Goal: Information Seeking & Learning: Learn about a topic

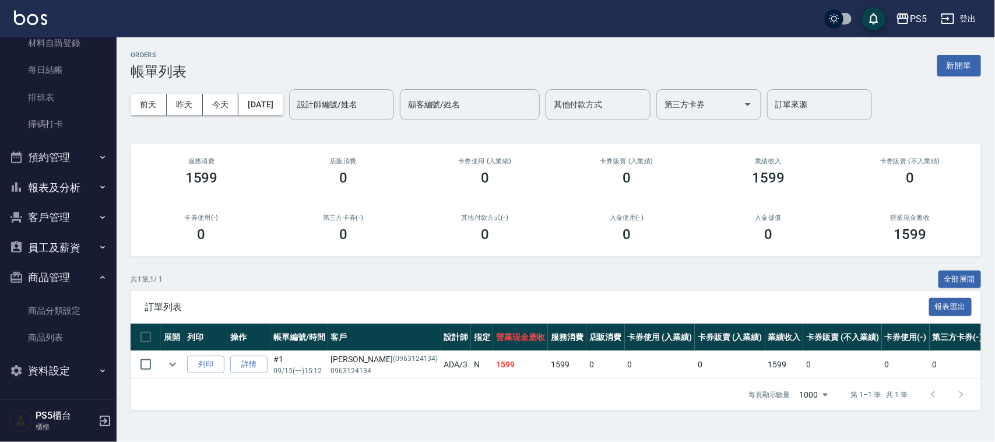
click at [70, 182] on button "報表及分析" at bounding box center [58, 188] width 107 height 30
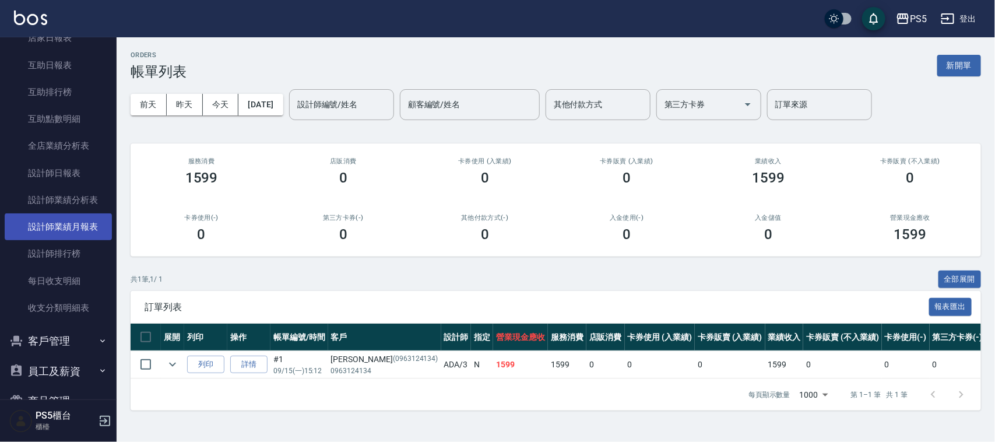
scroll to position [427, 0]
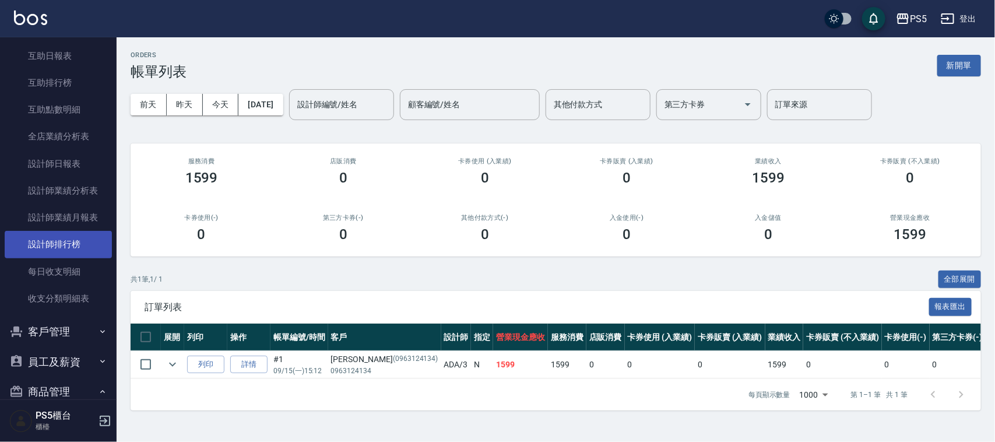
click at [72, 238] on link "設計師排行榜" at bounding box center [58, 244] width 107 height 27
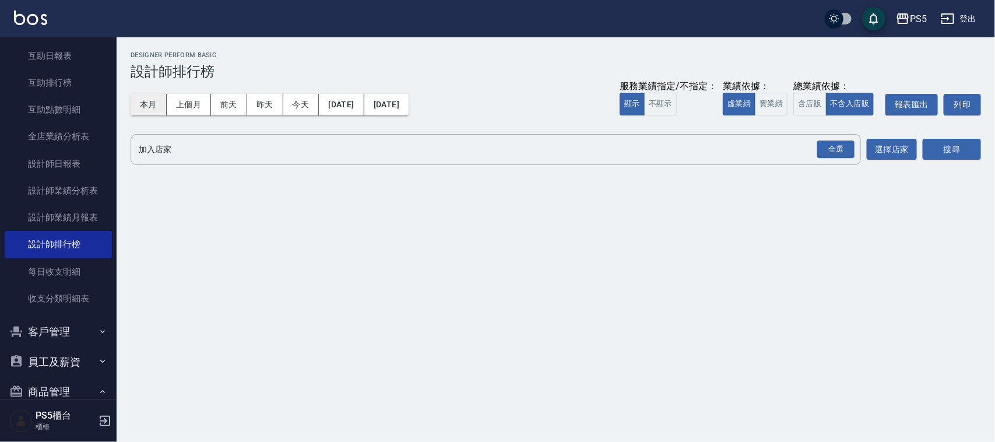
click at [153, 100] on button "本月" at bounding box center [149, 105] width 36 height 22
click at [770, 95] on button "實業績" at bounding box center [771, 104] width 33 height 23
click at [832, 138] on button "全選" at bounding box center [836, 149] width 42 height 23
click at [829, 143] on div "全選" at bounding box center [835, 149] width 37 height 18
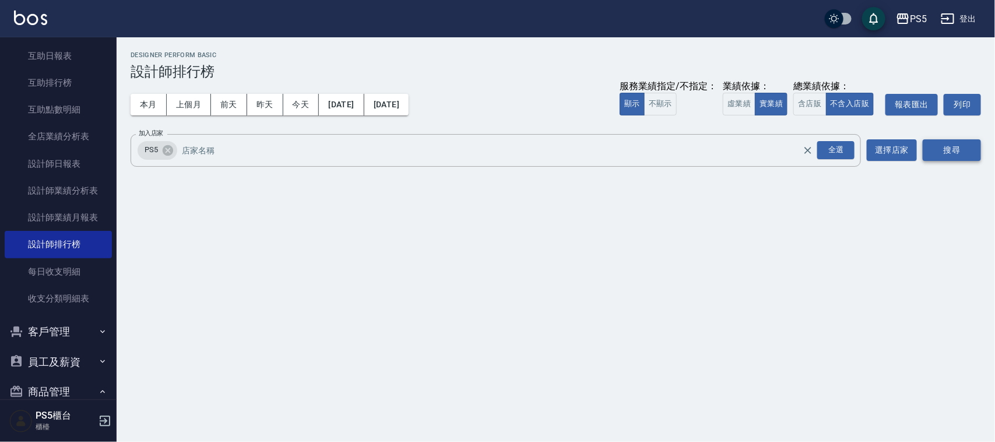
click at [933, 144] on button "搜尋" at bounding box center [952, 150] width 58 height 22
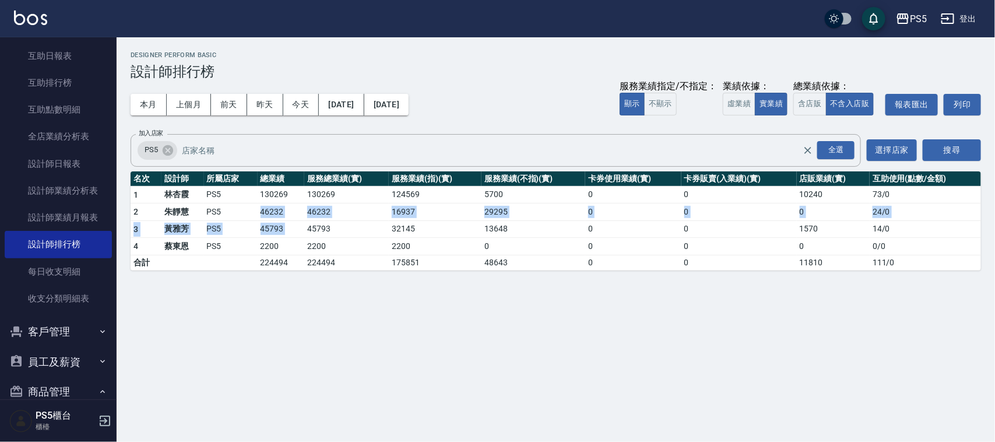
drag, startPoint x: 289, startPoint y: 213, endPoint x: 308, endPoint y: 258, distance: 49.4
click at [306, 223] on tbody "1 [PERSON_NAME]PS5 130269 130269 124569 5700 0 0 10240 73 / 0 2 [PERSON_NAME]PS…" at bounding box center [556, 228] width 850 height 84
click at [304, 263] on td "224494" at bounding box center [346, 262] width 85 height 15
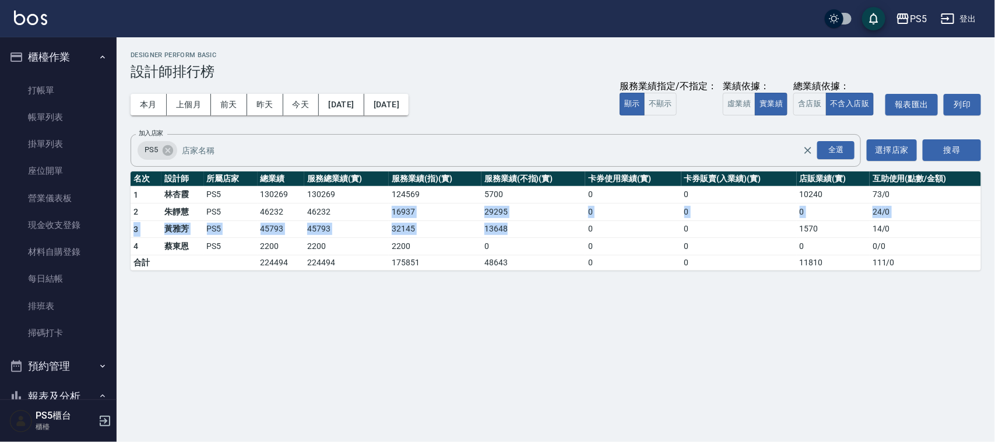
drag, startPoint x: 392, startPoint y: 206, endPoint x: 546, endPoint y: 236, distance: 156.8
click at [546, 236] on tbody "1 [PERSON_NAME]PS5 130269 130269 124569 5700 0 0 10240 73 / 0 2 [PERSON_NAME]PS…" at bounding box center [556, 228] width 850 height 84
click at [427, 308] on div "PS5 [DATE] - [DATE] 設計師排行榜 列印時間： [DATE][PHONE_NUMBER]:15 Designer Perform Basic…" at bounding box center [497, 221] width 995 height 442
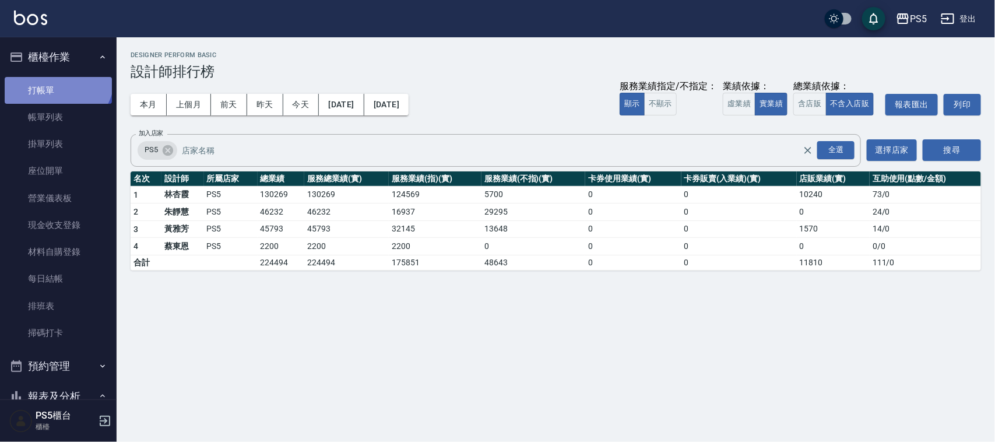
click at [56, 78] on link "打帳單" at bounding box center [58, 90] width 107 height 27
